Goal: Check status

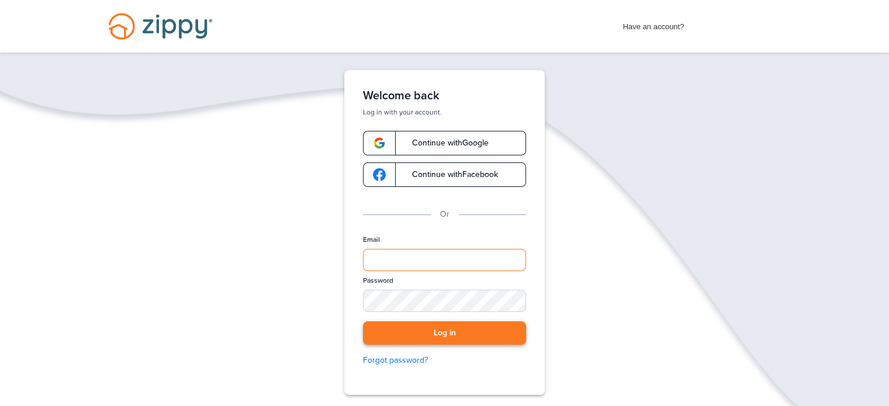
type input "**********"
click at [424, 332] on button "Log in" at bounding box center [444, 334] width 163 height 24
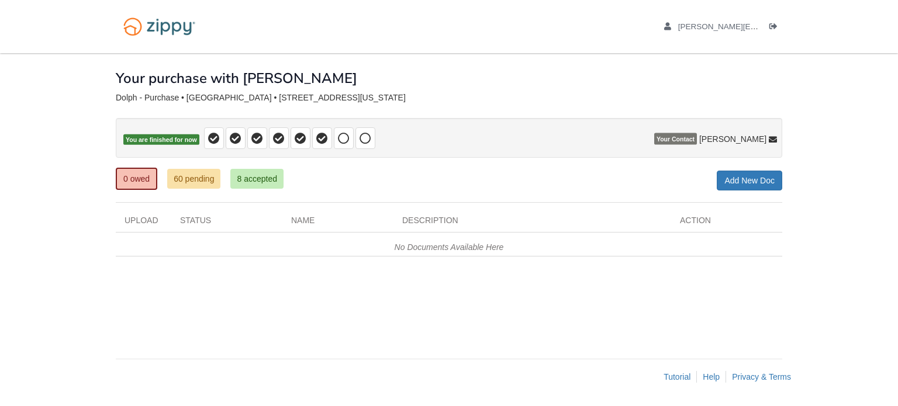
click at [201, 256] on div "Upload Status Name Description Action No Documents Available Here × Send to Enc…" at bounding box center [449, 235] width 667 height 65
click at [188, 177] on link "60 pending" at bounding box center [193, 179] width 53 height 20
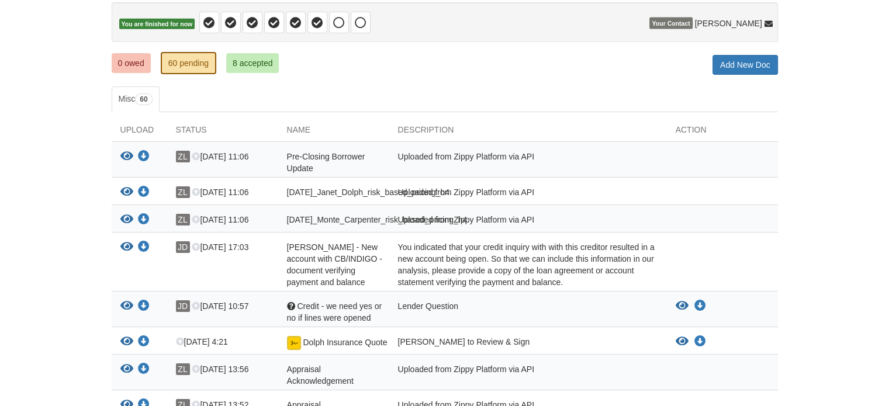
scroll to position [117, 0]
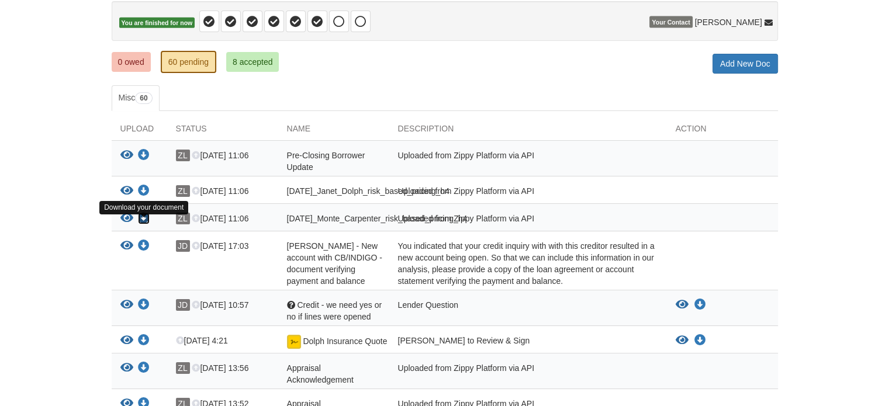
click at [142, 224] on icon "Download 08-29-2025_Monte_Carpenter_risk_based_pricing_h4" at bounding box center [144, 219] width 12 height 12
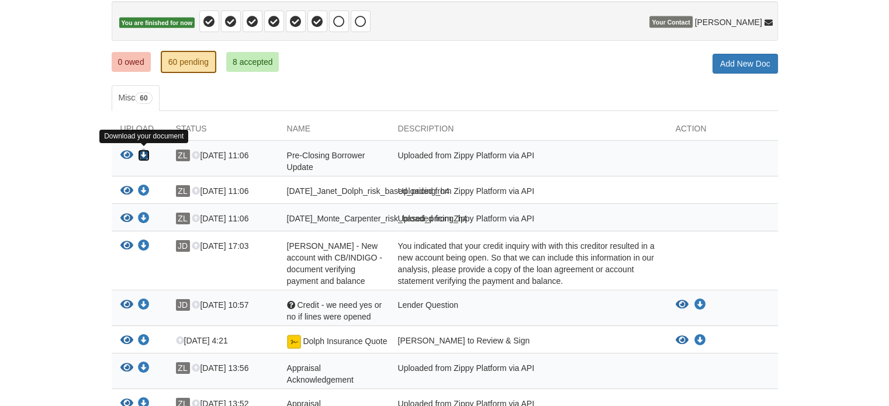
click at [145, 154] on icon "Download Pre-Closing Borrower Update" at bounding box center [144, 156] width 12 height 12
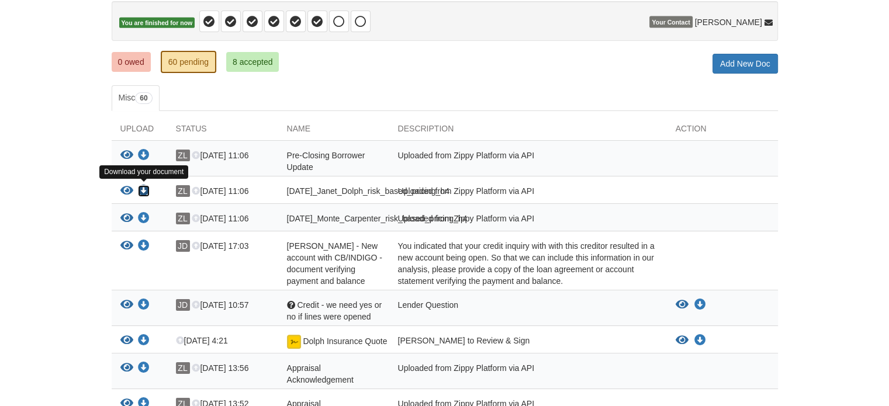
click at [143, 188] on icon "Download 08-29-2025_Janet_Dolph_risk_based_pricing_h4" at bounding box center [144, 191] width 12 height 12
click at [257, 58] on link "8 accepted" at bounding box center [252, 62] width 53 height 20
